Goal: Register for event/course

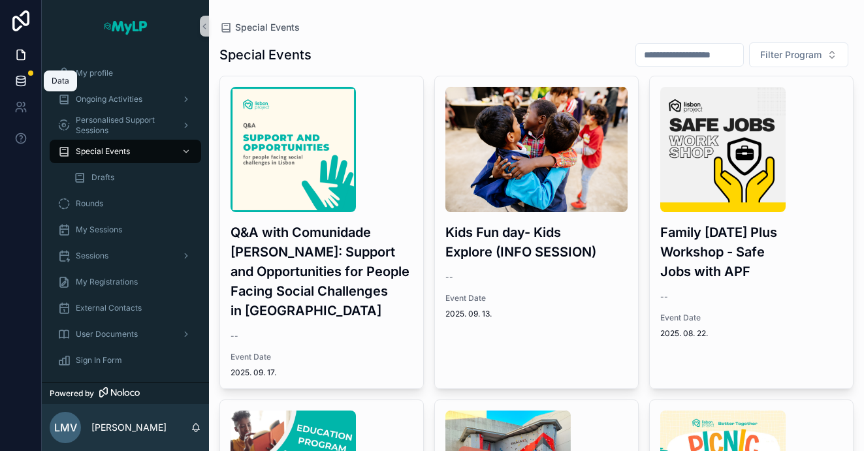
click at [22, 78] on icon at bounding box center [20, 80] width 13 height 13
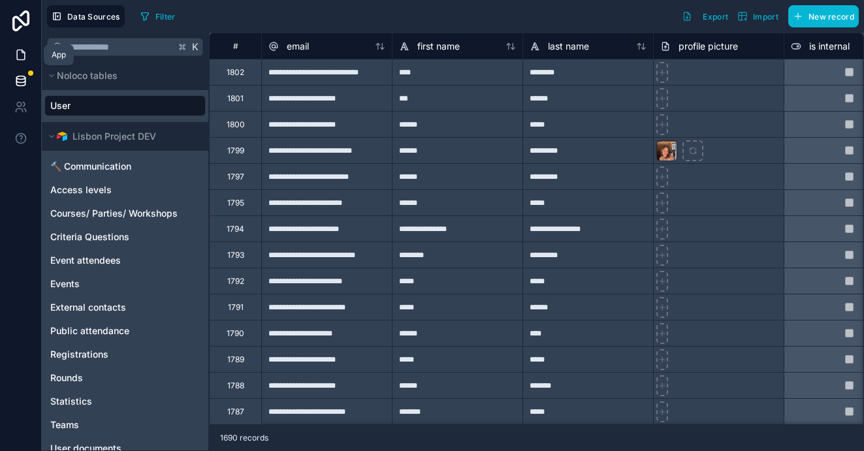
click at [22, 56] on icon at bounding box center [20, 54] width 13 height 13
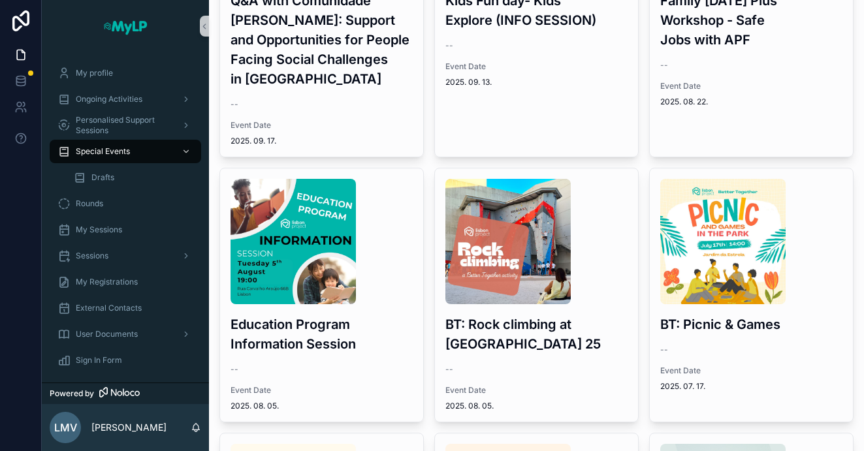
scroll to position [231, 0]
